Goal: Check status

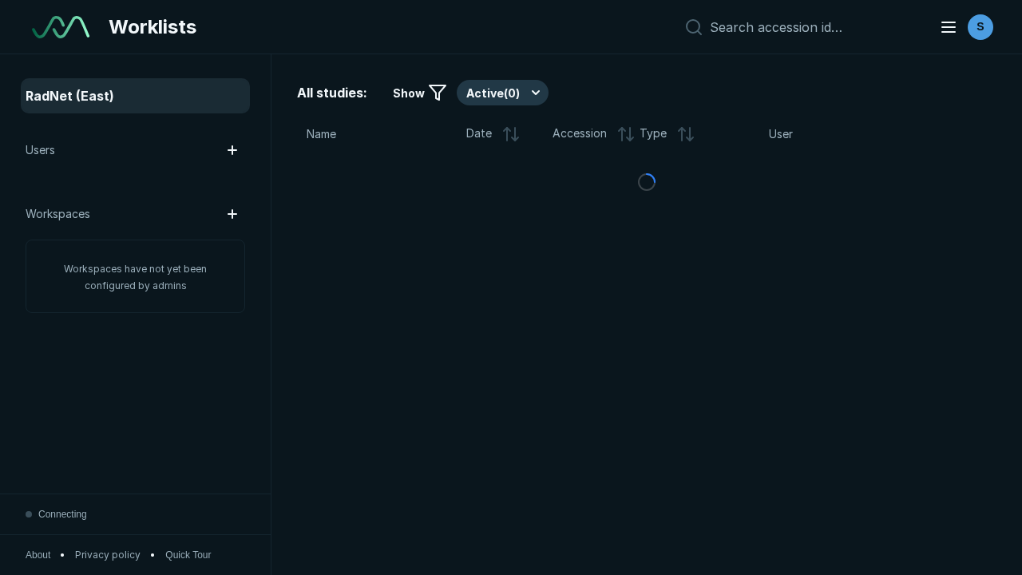
scroll to position [4361, 6652]
